Goal: Task Accomplishment & Management: Complete application form

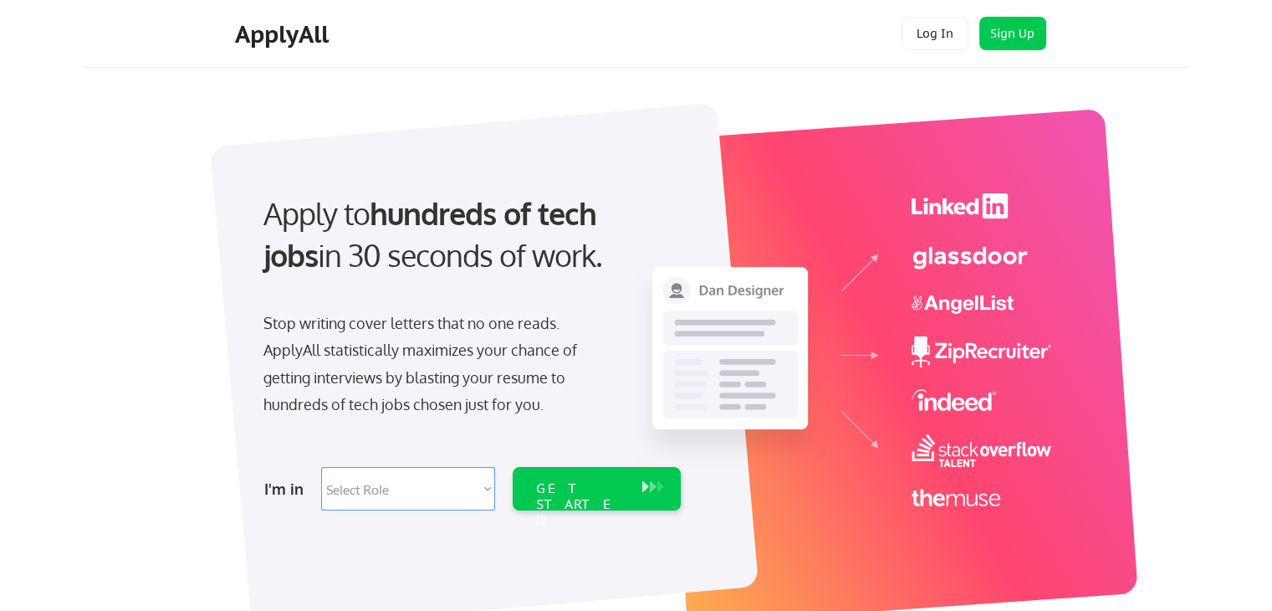
click at [416, 481] on select "Select Role Software Engineering Product Management Customer Success Sales UI/U…" at bounding box center [408, 488] width 174 height 43
click at [452, 486] on select "Select Role Software Engineering Product Management Customer Success Sales UI/U…" at bounding box center [408, 488] width 174 height 43
select select ""it_security""
click at [321, 467] on select "Select Role Software Engineering Product Management Customer Success Sales UI/U…" at bounding box center [408, 488] width 174 height 43
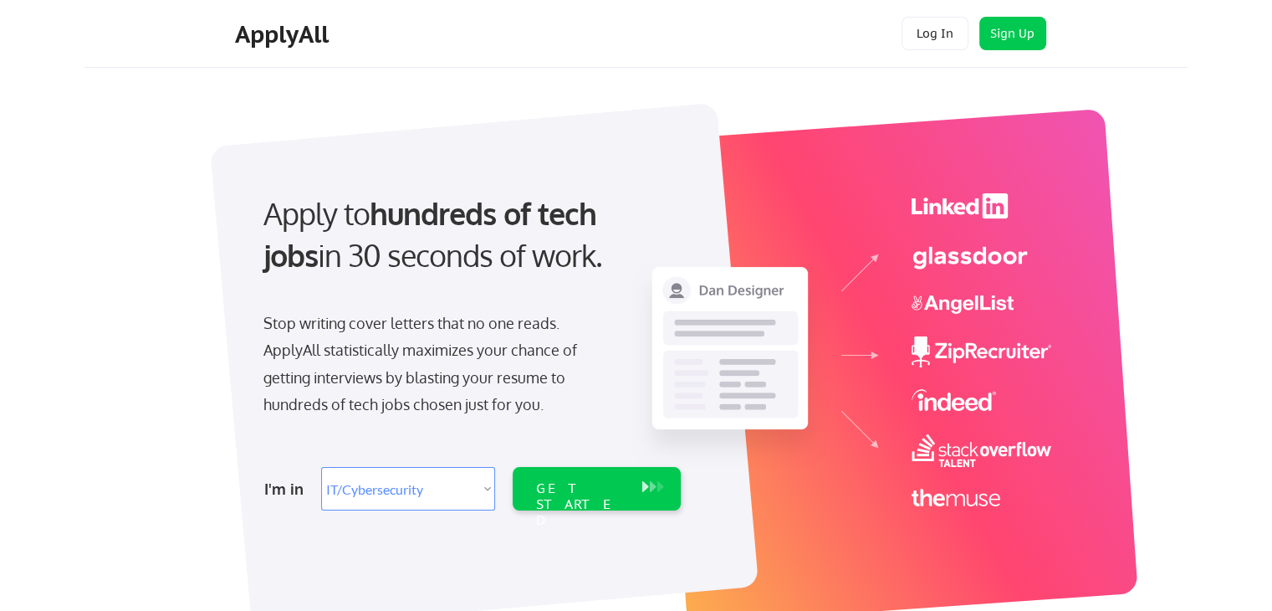
select select ""it_security""
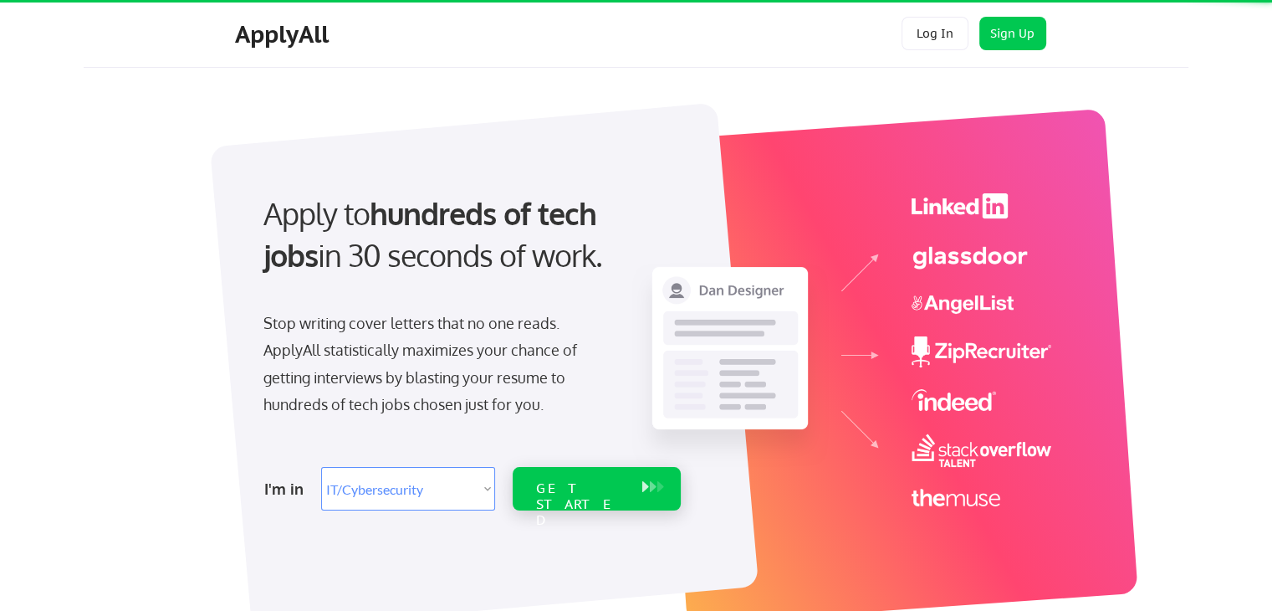
click at [565, 493] on div "GET STARTED" at bounding box center [580, 504] width 89 height 49
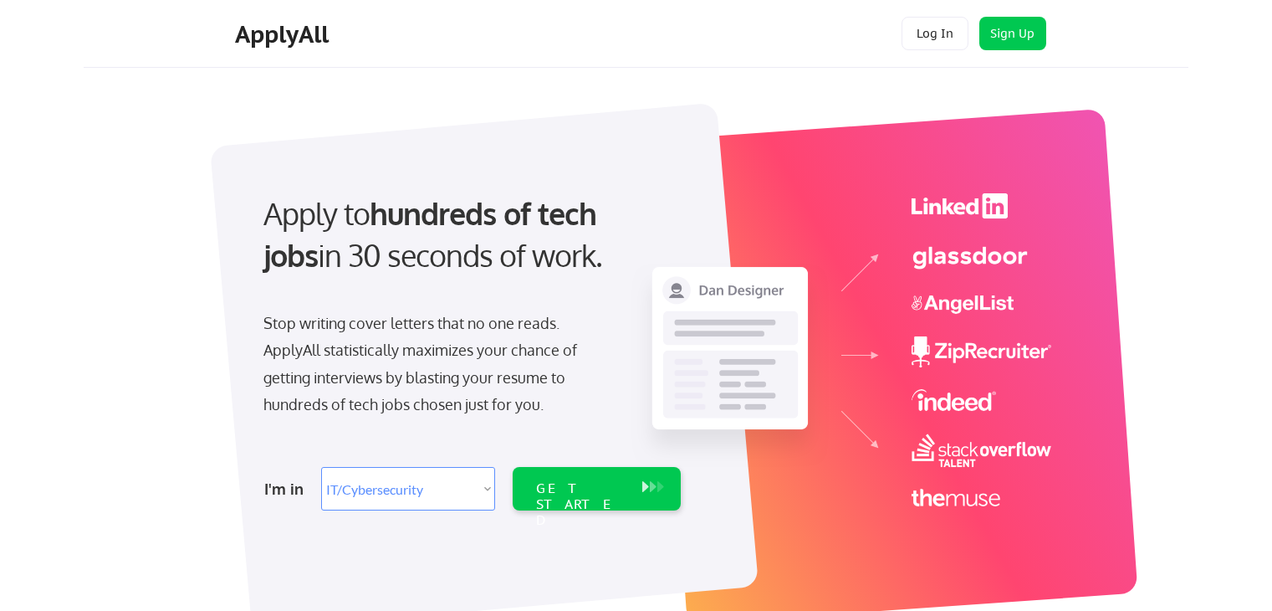
select select ""it_security""
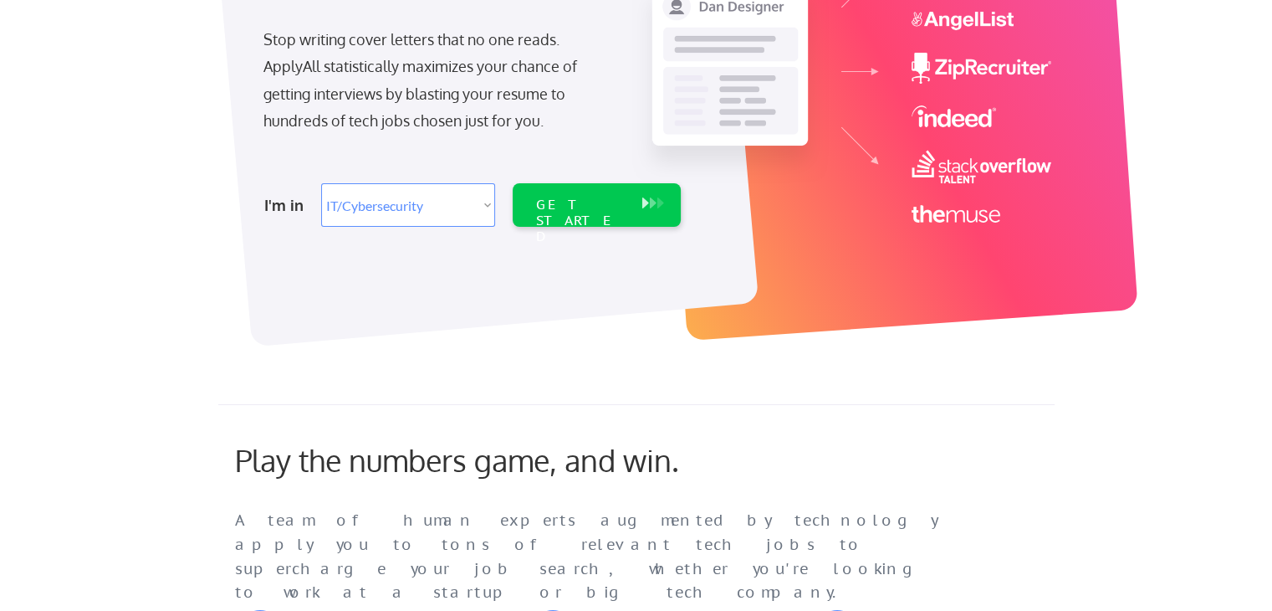
scroll to position [585, 0]
